Goal: Communication & Community: Answer question/provide support

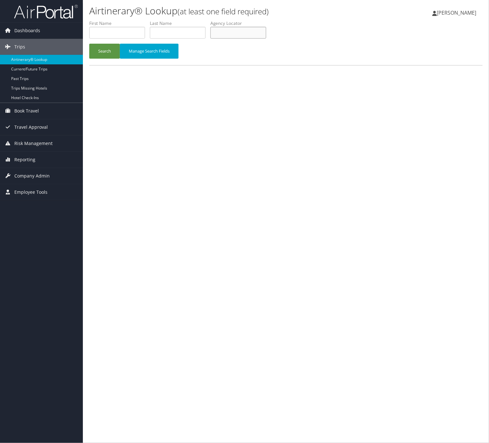
click at [237, 32] on input "text" at bounding box center [238, 33] width 56 height 12
paste input "SOZSJH"
type input "SOZSJH"
click at [89, 44] on button "Search" at bounding box center [104, 51] width 31 height 15
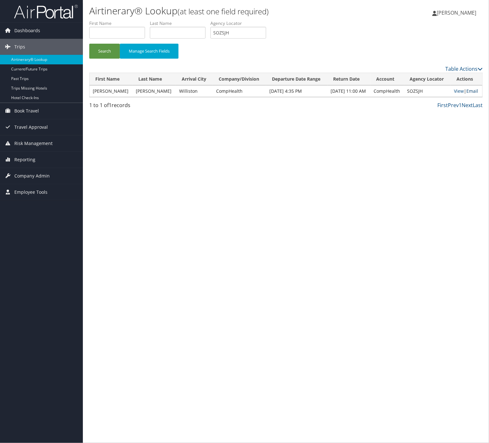
click at [471, 90] on link "Email" at bounding box center [472, 91] width 12 height 6
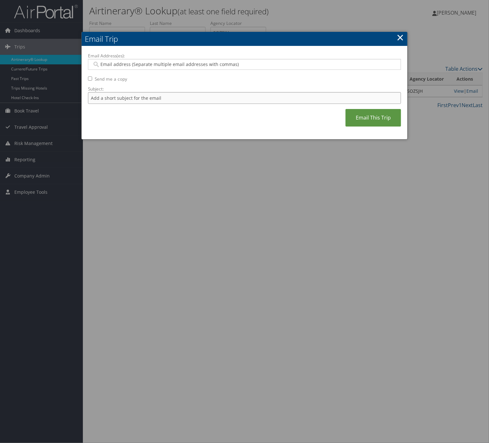
click at [235, 98] on input "Subject:" at bounding box center [244, 98] width 313 height 12
click at [184, 94] on input "Itinerary Change. Please see notes in TR-733167" at bounding box center [244, 98] width 313 height 12
paste input "50002"
type input "Itinerary Change. Please see notes in TR-750002"
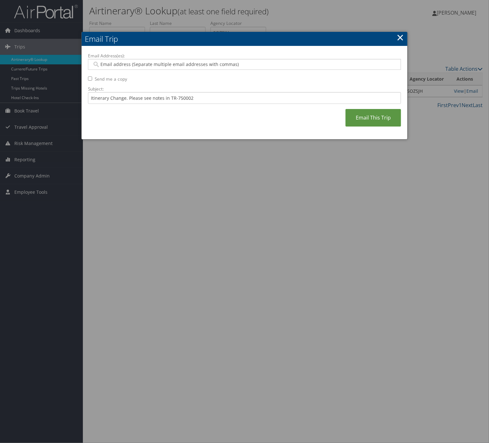
click at [182, 73] on div "Email Address(es): Send me a copy Subject: Itinerary Change. Please see notes i…" at bounding box center [244, 93] width 313 height 81
click at [178, 63] on input "Email Address(es):" at bounding box center [243, 64] width 303 height 6
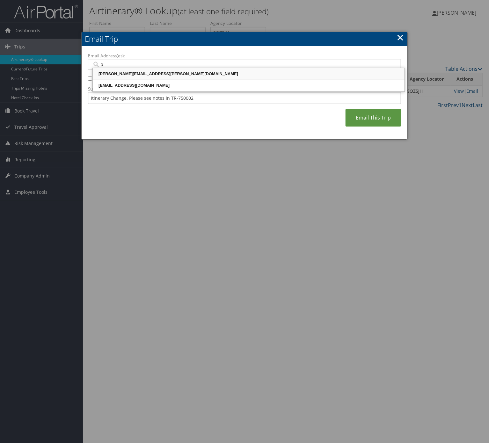
type input "pa"
click at [181, 75] on div "patty.marquis@comphealth.com" at bounding box center [249, 74] width 310 height 6
type input "patty.marquis@comphealth.com"
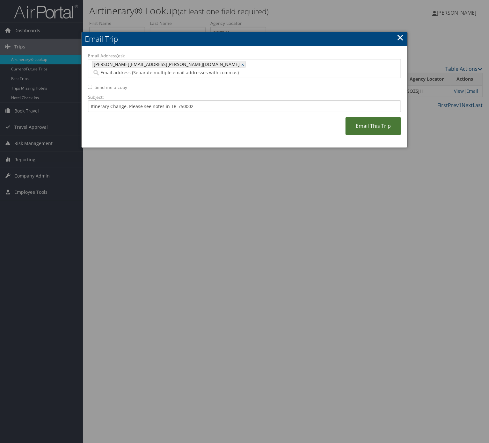
click at [377, 117] on link "Email This Trip" at bounding box center [372, 126] width 55 height 18
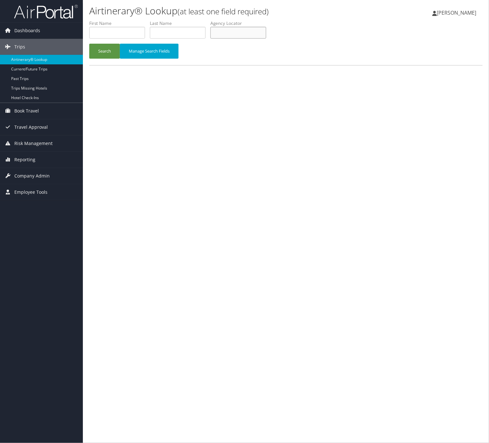
click at [248, 30] on input "text" at bounding box center [238, 33] width 56 height 12
paste input "UWHXIO"
type input "UWHXIO"
click at [89, 44] on button "Search" at bounding box center [104, 51] width 31 height 15
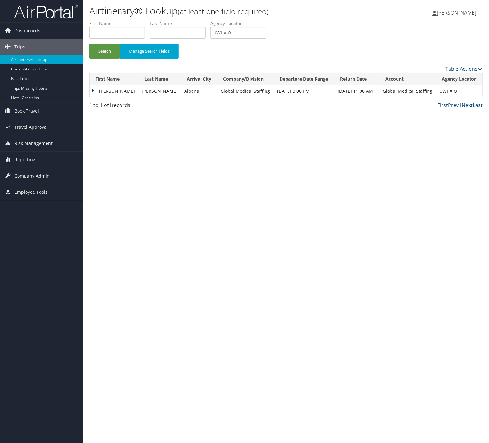
click at [105, 95] on td "David" at bounding box center [114, 90] width 49 height 11
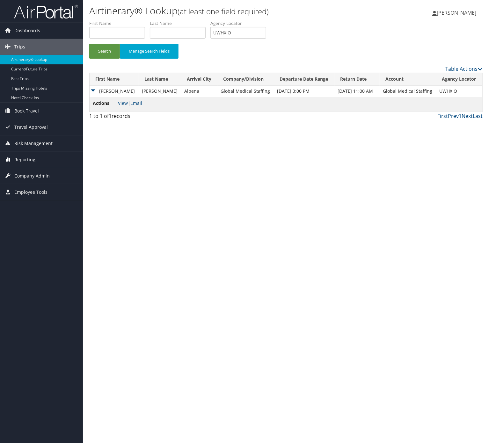
click at [39, 157] on link "Reporting" at bounding box center [41, 160] width 83 height 16
click at [52, 191] on link "Virtual Pay Lookup" at bounding box center [41, 192] width 83 height 10
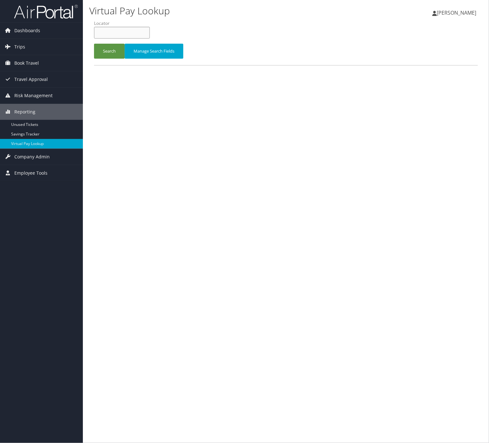
click at [127, 36] on input "text" at bounding box center [122, 33] width 56 height 12
paste input "UWHXIO"
type input "UWHXIO"
click at [104, 54] on button "Search" at bounding box center [109, 51] width 31 height 15
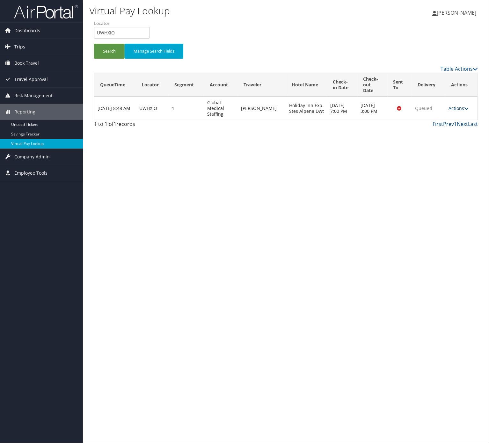
click at [461, 105] on link "Actions" at bounding box center [458, 108] width 20 height 6
click at [455, 108] on link "Resend" at bounding box center [445, 111] width 40 height 11
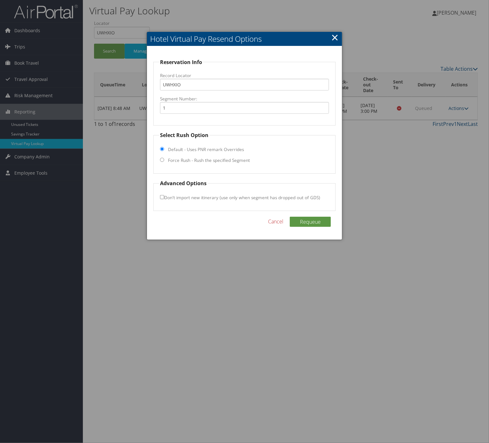
drag, startPoint x: 192, startPoint y: 155, endPoint x: 197, endPoint y: 165, distance: 11.0
click at [195, 158] on fieldset "Select Rush Option Default - Uses PNR remark Overrides Force Rush - Rush the sp…" at bounding box center [244, 152] width 182 height 42
click at [197, 166] on fieldset "Select Rush Option Default - Uses PNR remark Overrides Force Rush - Rush the sp…" at bounding box center [244, 152] width 182 height 42
click at [200, 163] on label "Force Rush - Rush the specified Segment" at bounding box center [209, 160] width 82 height 6
click at [164, 162] on input "Force Rush - Rush the specified Segment" at bounding box center [162, 160] width 4 height 4
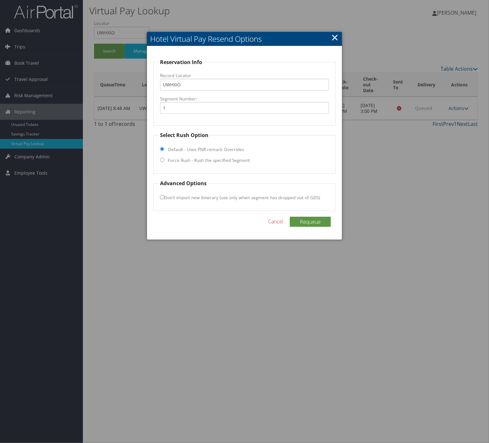
radio input "true"
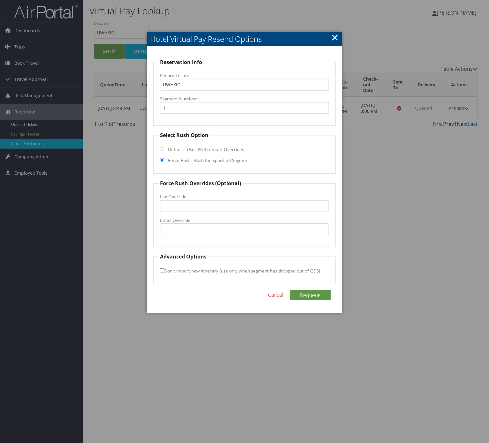
drag, startPoint x: 235, startPoint y: 238, endPoint x: 237, endPoint y: 234, distance: 3.8
click at [235, 239] on fieldset "Force Rush Overrides (Optional) Fax Override: Email Override" at bounding box center [244, 213] width 182 height 68
click at [237, 233] on input "Email Override" at bounding box center [244, 229] width 169 height 12
paste input "hie.alpena@amerilodgegroup.com"
type input "hie.alpena@amerilodgegroup.com"
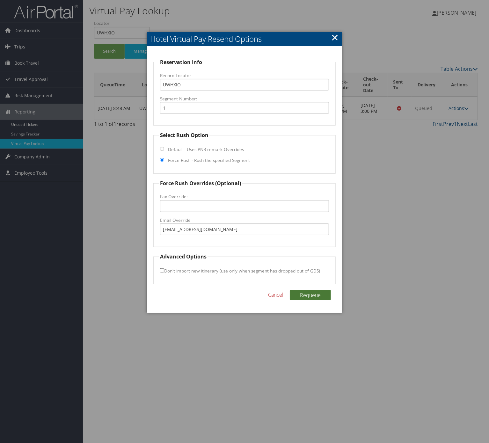
click at [319, 295] on button "Requeue" at bounding box center [310, 295] width 41 height 10
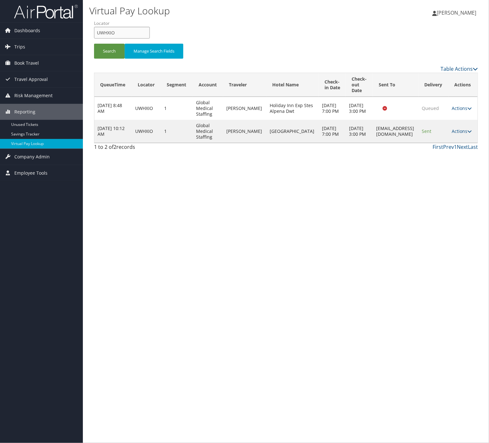
click at [128, 31] on input "UWHXIO" at bounding box center [122, 33] width 56 height 12
drag, startPoint x: 128, startPoint y: 31, endPoint x: 122, endPoint y: 35, distance: 7.0
click at [128, 31] on input "UWHXIO" at bounding box center [122, 33] width 56 height 12
paste input "FCNFRQ"
type input "FCNFRQ"
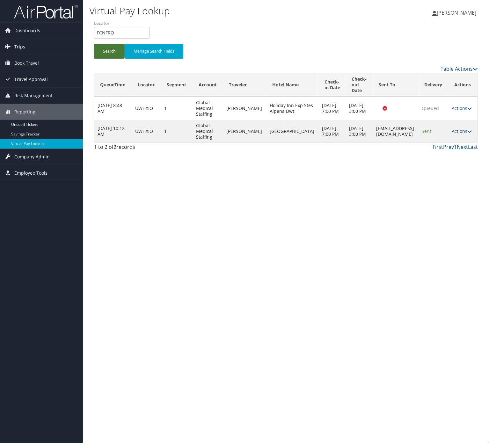
drag, startPoint x: 115, startPoint y: 43, endPoint x: 113, endPoint y: 50, distance: 7.8
click at [114, 44] on button "Search" at bounding box center [109, 51] width 31 height 15
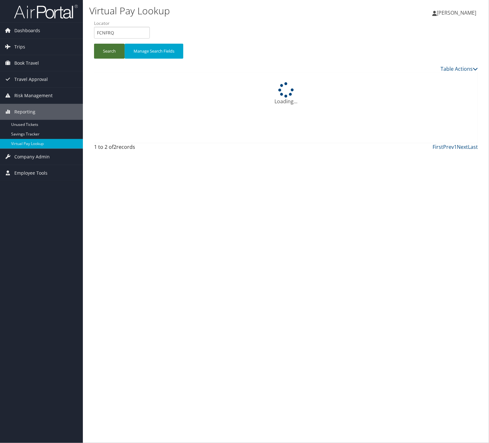
click at [113, 50] on button "Search" at bounding box center [109, 51] width 31 height 15
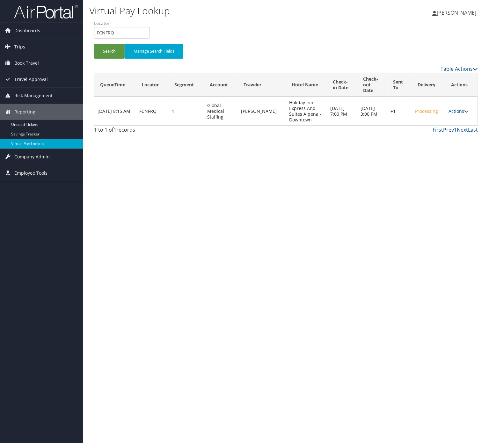
drag, startPoint x: 451, startPoint y: 107, endPoint x: 458, endPoint y: 125, distance: 19.2
click at [452, 108] on link "Actions" at bounding box center [458, 111] width 20 height 6
click at [449, 118] on link "Resend" at bounding box center [438, 114] width 54 height 11
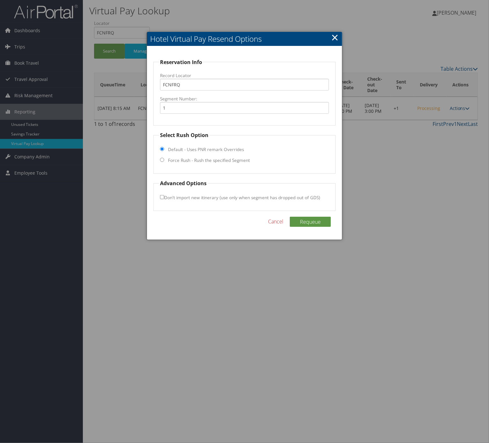
click at [226, 160] on label "Force Rush - Rush the specified Segment" at bounding box center [209, 160] width 82 height 6
click at [164, 160] on input "Force Rush - Rush the specified Segment" at bounding box center [162, 160] width 4 height 4
radio input "true"
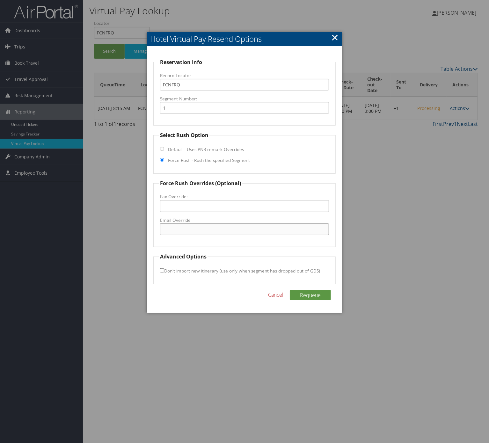
click at [235, 234] on input "Email Override" at bounding box center [244, 229] width 169 height 12
paste input "hie.alpena@amerilodgegroup.com"
type input "hie.alpena@amerilodgegroup.com"
click at [306, 303] on div "Requeue Cancel" at bounding box center [244, 298] width 182 height 17
drag, startPoint x: 310, startPoint y: 298, endPoint x: 333, endPoint y: 294, distance: 23.2
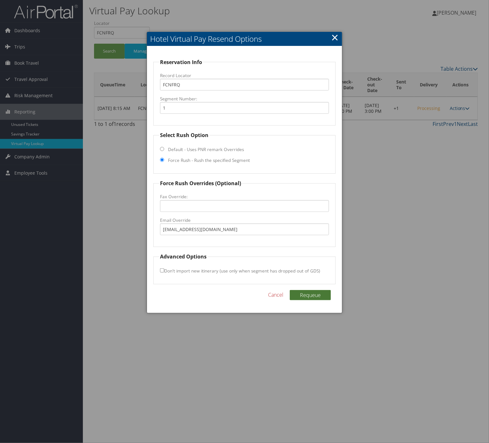
click at [310, 298] on button "Requeue" at bounding box center [310, 295] width 41 height 10
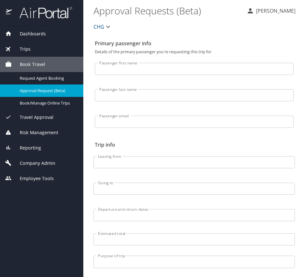
click at [44, 48] on div "Trips" at bounding box center [41, 49] width 73 height 7
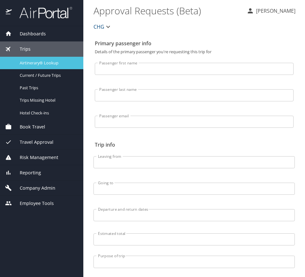
click at [54, 63] on span "Airtinerary® Lookup" at bounding box center [48, 63] width 56 height 6
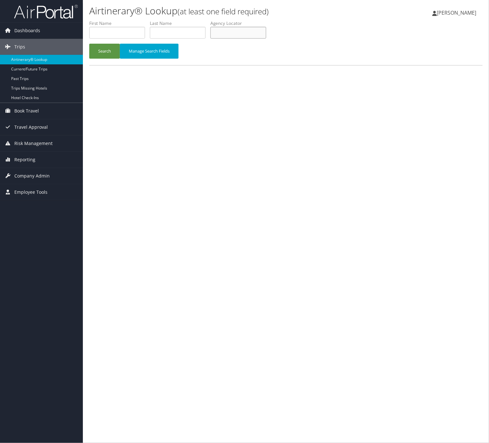
click at [233, 33] on input "text" at bounding box center [238, 33] width 56 height 12
paste input "EVNPKP"
type input "EVNPKP"
click at [115, 52] on button "Search" at bounding box center [104, 51] width 31 height 15
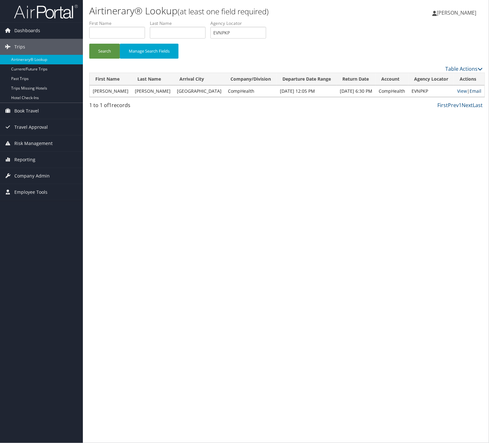
click at [469, 89] on link "Email" at bounding box center [475, 91] width 12 height 6
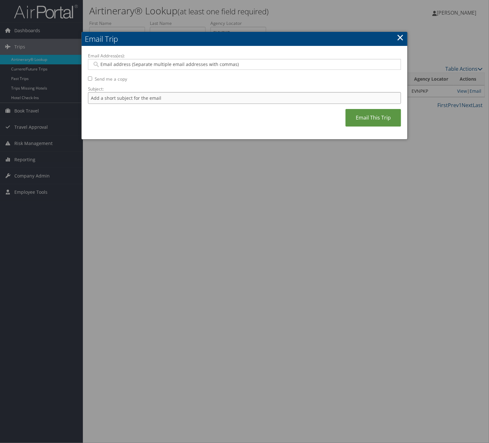
click at [131, 95] on input "Subject:" at bounding box center [244, 98] width 313 height 12
click at [187, 99] on input "Itinerary Change. Please see notes in TR-733167" at bounding box center [244, 98] width 313 height 12
paste input "19975"
type input "Itinerary Change. Please see notes in TR-719975"
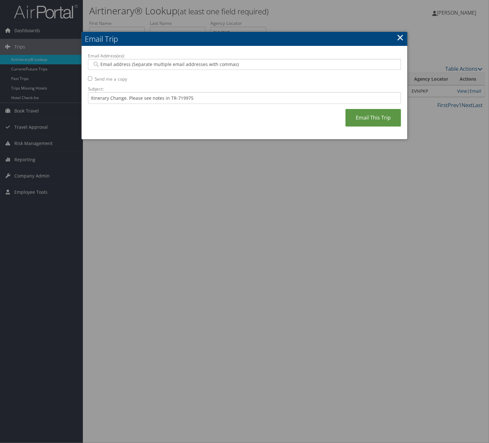
click at [176, 63] on input "Email Address(es):" at bounding box center [243, 64] width 303 height 6
type input "[PERSON_NAME]"
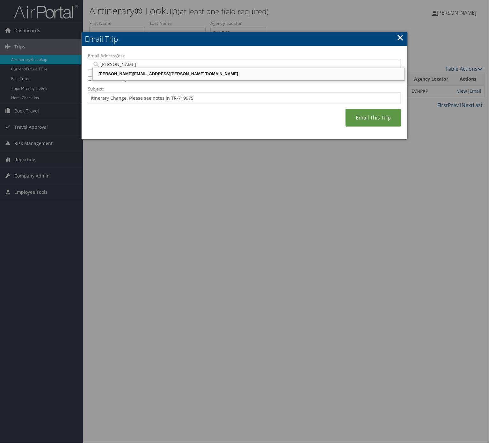
click at [174, 71] on div "[PERSON_NAME][EMAIL_ADDRESS][PERSON_NAME][DOMAIN_NAME]" at bounding box center [249, 74] width 310 height 6
type input "[PERSON_NAME][EMAIL_ADDRESS][PERSON_NAME][DOMAIN_NAME]"
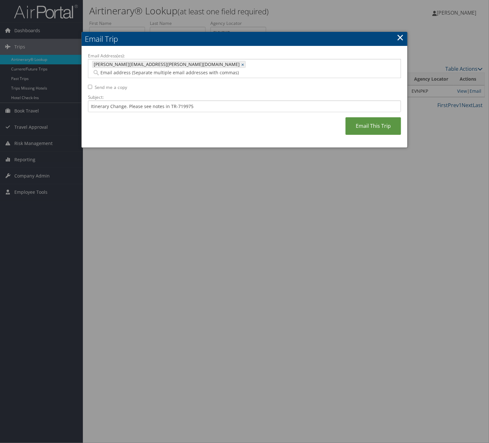
click at [370, 132] on div "Email Address(es): [PERSON_NAME][EMAIL_ADDRESS][PERSON_NAME][DOMAIN_NAME] [PERS…" at bounding box center [244, 97] width 313 height 89
click at [370, 117] on link "Email This Trip" at bounding box center [372, 126] width 55 height 18
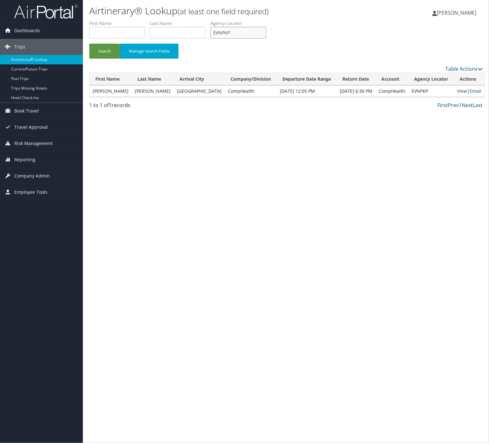
click at [240, 31] on input "EVNPKP" at bounding box center [238, 33] width 56 height 12
paste input "GVUTKK"
drag, startPoint x: 97, startPoint y: 50, endPoint x: 102, endPoint y: 16, distance: 34.2
click at [97, 49] on button "Search" at bounding box center [104, 51] width 31 height 15
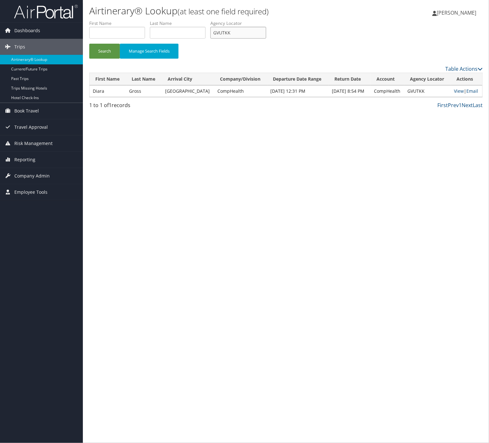
click at [249, 28] on input "GVUTKK" at bounding box center [238, 33] width 56 height 12
paste input "CMSYJG"
type input "CMSYJG"
click at [104, 57] on button "Search" at bounding box center [104, 51] width 31 height 15
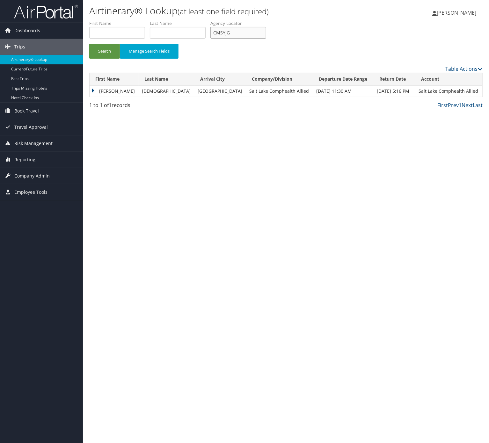
click at [240, 32] on input "CMSYJG" at bounding box center [238, 33] width 56 height 12
click at [232, 34] on input "CMSYJG" at bounding box center [238, 33] width 56 height 12
click at [112, 58] on button "Search" at bounding box center [104, 51] width 31 height 15
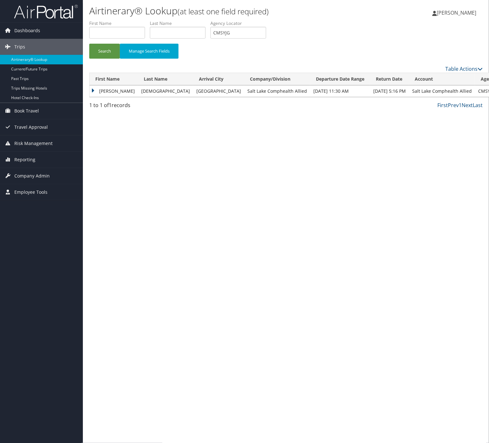
click at [111, 94] on td "[PERSON_NAME]" at bounding box center [114, 90] width 48 height 11
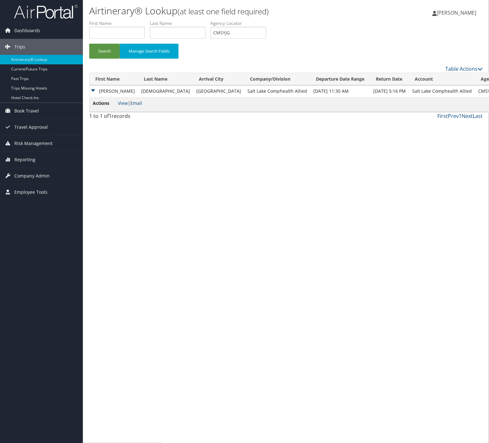
click at [142, 104] on link "Email" at bounding box center [136, 103] width 12 height 6
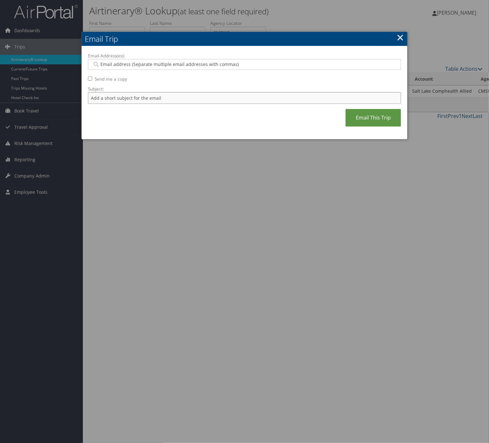
click at [190, 98] on input "Subject:" at bounding box center [244, 98] width 313 height 12
click at [177, 98] on input "Itinerary Change. Please see notes in TR-748126" at bounding box center [244, 98] width 313 height 12
paste input "52412"
type input "Itinerary Change. Please see notes in TR-752412"
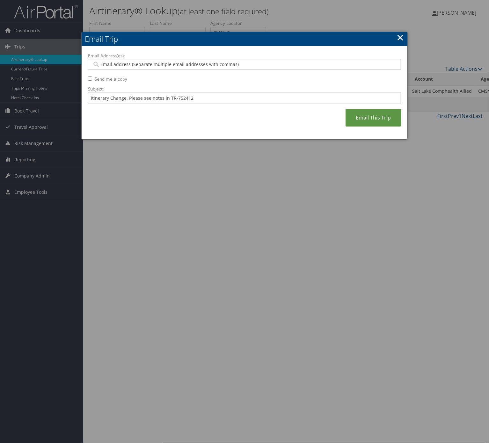
click at [175, 68] on div at bounding box center [244, 64] width 313 height 11
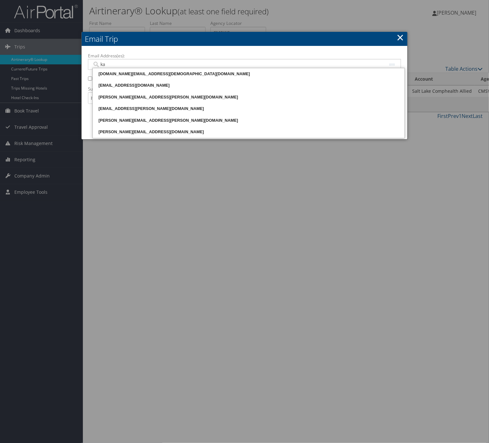
type input "kat"
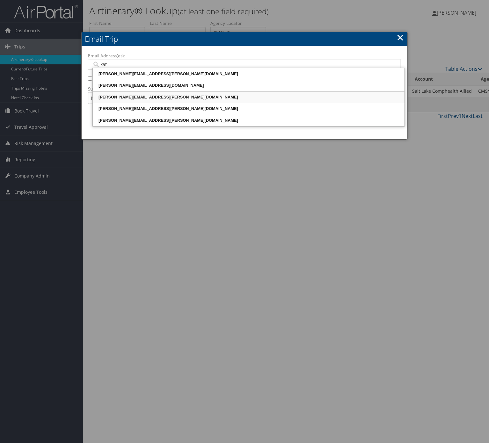
click at [163, 94] on div "[PERSON_NAME][EMAIL_ADDRESS][PERSON_NAME][DOMAIN_NAME]" at bounding box center [249, 97] width 310 height 6
type input "[PERSON_NAME][EMAIL_ADDRESS][PERSON_NAME][DOMAIN_NAME]"
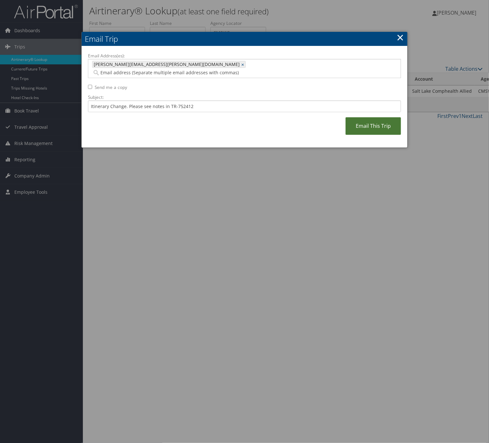
click at [367, 117] on link "Email This Trip" at bounding box center [372, 126] width 55 height 18
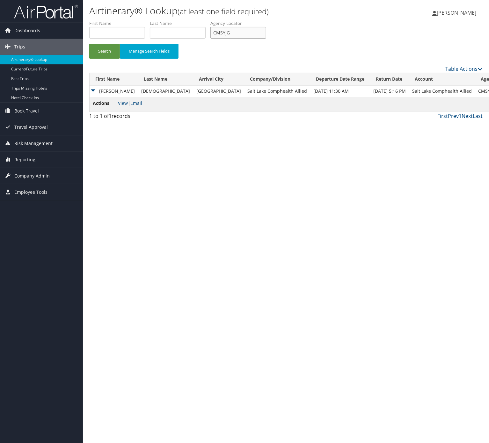
click at [253, 37] on input "CMSYJG" at bounding box center [238, 33] width 56 height 12
paste input "EMEOVD"
type input "EMEOVD"
click at [113, 56] on button "Search" at bounding box center [104, 51] width 31 height 15
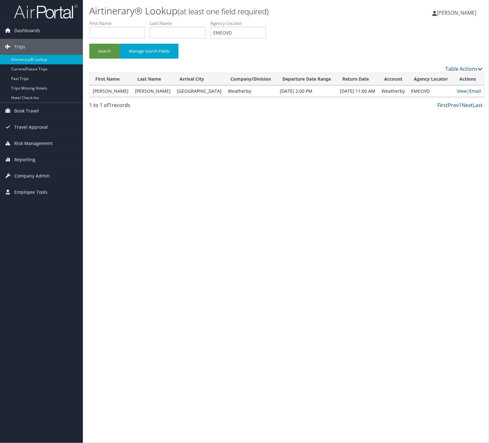
click at [469, 92] on link "Email" at bounding box center [475, 91] width 12 height 6
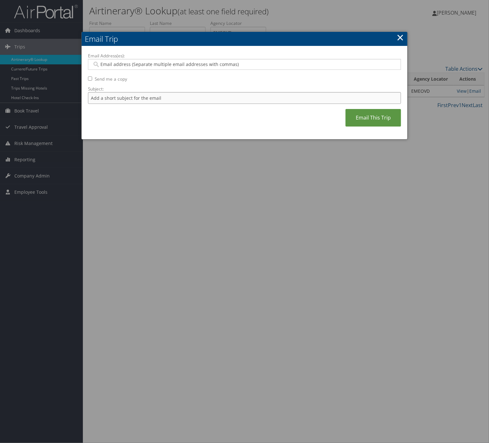
click at [154, 96] on input "Subject:" at bounding box center [244, 98] width 313 height 12
click at [188, 95] on input "Itinerary Change. Please see notes in TR-733167" at bounding box center [244, 98] width 313 height 12
paste input "4708"
type input "Itinerary Change. Please see notes in TR-747087"
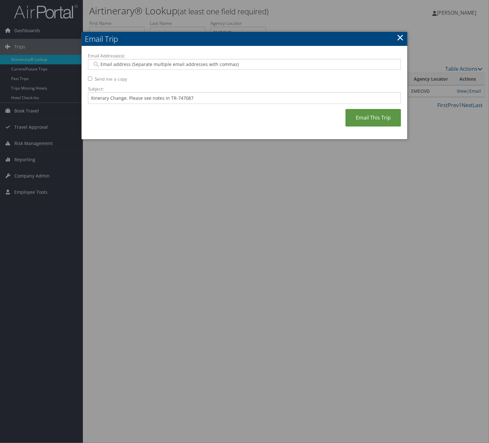
click at [125, 65] on input "Email Address(es):" at bounding box center [243, 64] width 303 height 6
type input "n"
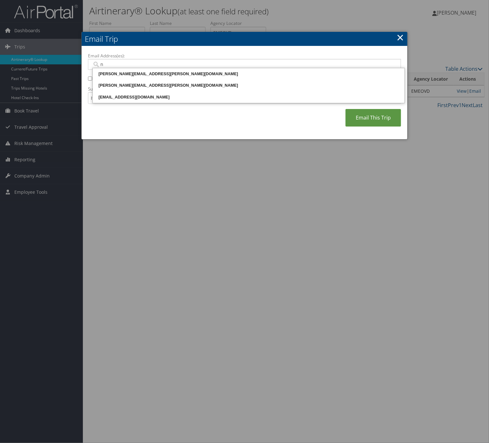
click at [125, 68] on li "[PERSON_NAME][EMAIL_ADDRESS][PERSON_NAME][DOMAIN_NAME]" at bounding box center [249, 73] width 312 height 11
type input "[PERSON_NAME][EMAIL_ADDRESS][PERSON_NAME][DOMAIN_NAME]"
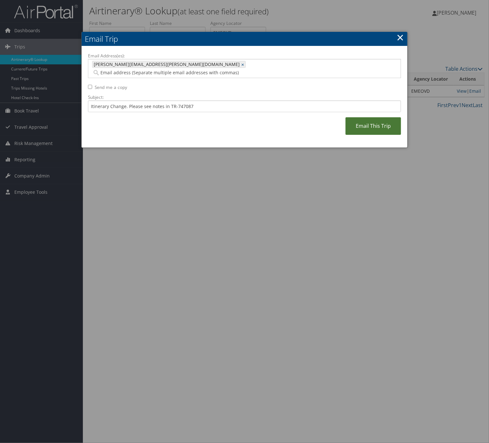
click at [362, 127] on link "Email This Trip" at bounding box center [372, 126] width 55 height 18
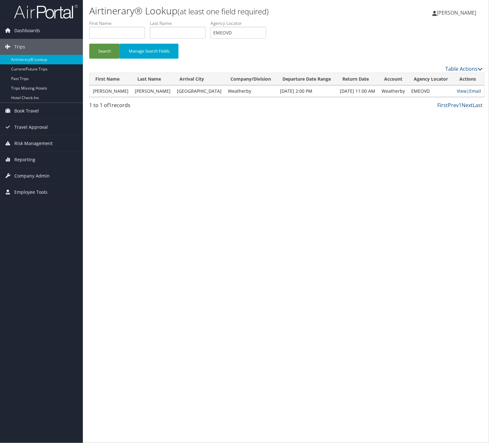
drag, startPoint x: 253, startPoint y: 24, endPoint x: 253, endPoint y: 29, distance: 5.1
click at [253, 25] on label "Agency Locator" at bounding box center [240, 23] width 61 height 6
click at [253, 31] on input "EMEOVD" at bounding box center [238, 33] width 56 height 12
paste input "IMBIAX"
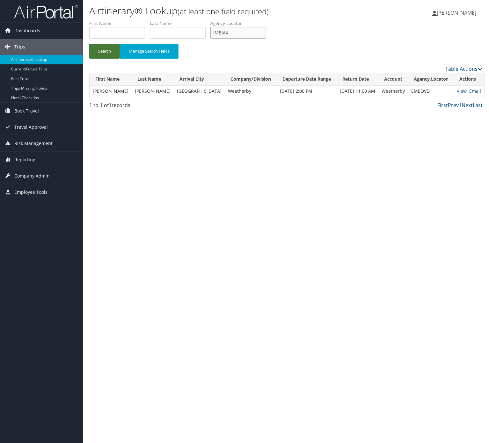
type input "IMBIAX"
click at [115, 47] on button "Search" at bounding box center [104, 51] width 31 height 15
